Goal: Transaction & Acquisition: Subscribe to service/newsletter

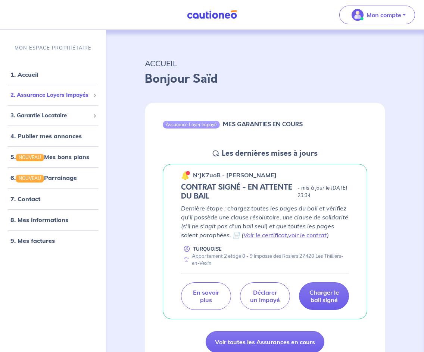
click at [45, 97] on span "2. Assurance Loyers Impayés" at bounding box center [49, 95] width 79 height 9
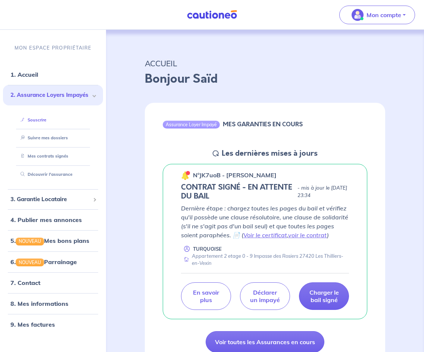
click at [46, 120] on link "Souscrire" at bounding box center [32, 119] width 29 height 5
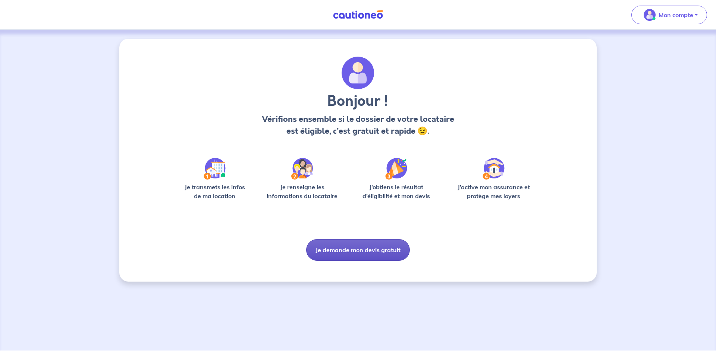
click at [371, 248] on button "Je demande mon devis gratuit" at bounding box center [358, 250] width 104 height 22
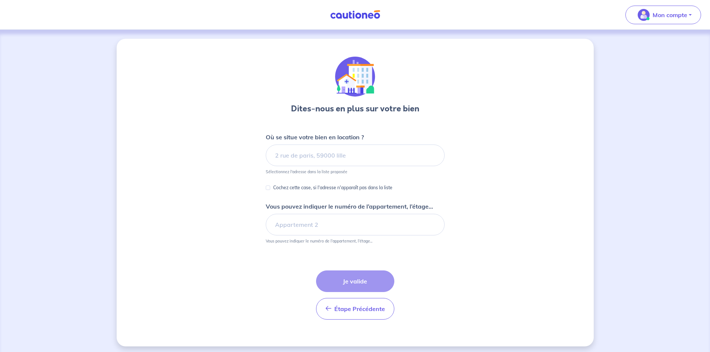
click at [690, 232] on div "Dites-nous en plus sur votre bien Où se situe votre bien en location ? Sélectio…" at bounding box center [355, 193] width 710 height 326
click at [317, 162] on input at bounding box center [355, 156] width 179 height 22
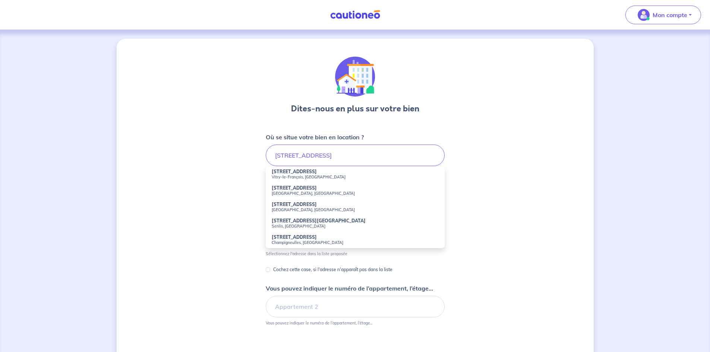
click at [325, 186] on li "21 Rue de l'Hôtel du Pré Vernon, France" at bounding box center [355, 191] width 179 height 16
type input "21 Rue de l'Hôtel du Pré, Vernon, France"
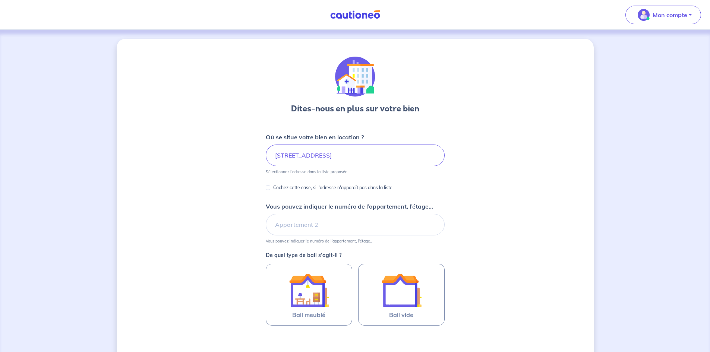
drag, startPoint x: 701, startPoint y: 153, endPoint x: 716, endPoint y: 153, distance: 14.5
click at [710, 153] on html "Mon compte Me déconnecter Dites-nous en plus sur votre bien Où se situe votre b…" at bounding box center [355, 219] width 710 height 439
